Goal: Navigation & Orientation: Find specific page/section

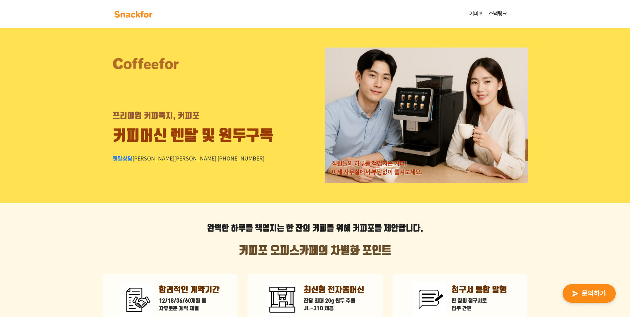
click at [134, 14] on img at bounding box center [134, 14] width 42 height 11
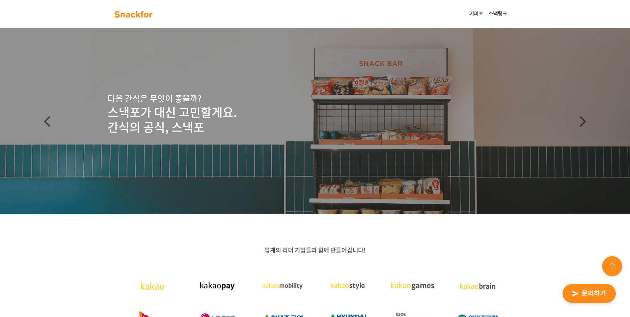
click at [478, 11] on link "커피포" at bounding box center [476, 13] width 19 height 13
